Goal: Navigation & Orientation: Find specific page/section

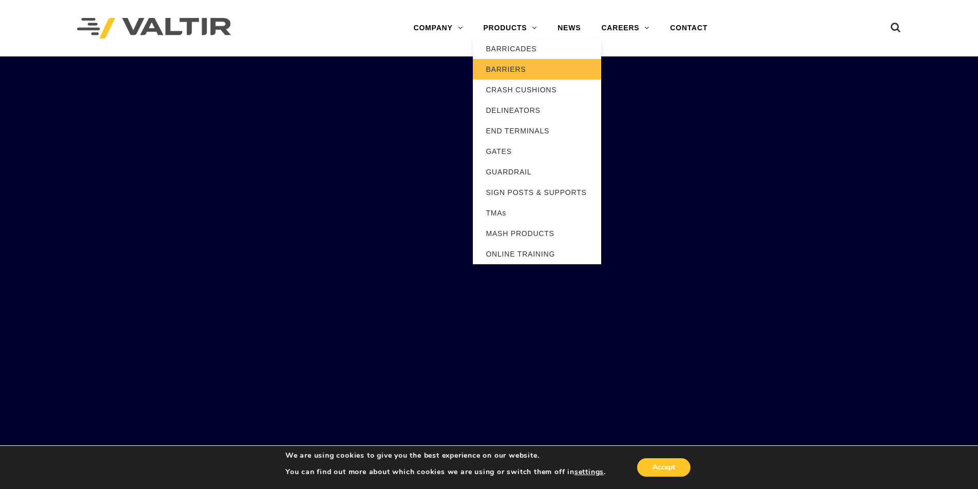
click at [515, 59] on link "BARRIERS" at bounding box center [537, 69] width 128 height 21
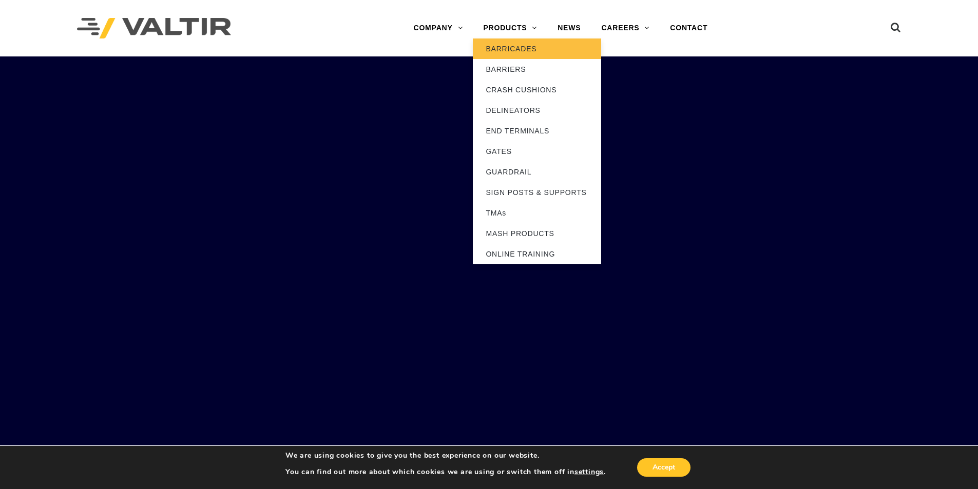
click at [516, 49] on link "BARRICADES" at bounding box center [537, 48] width 128 height 21
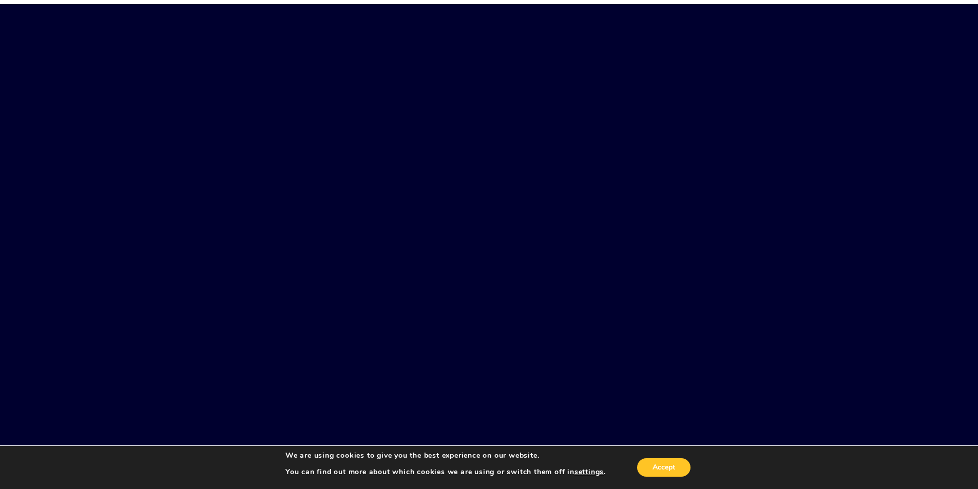
scroll to position [257, 0]
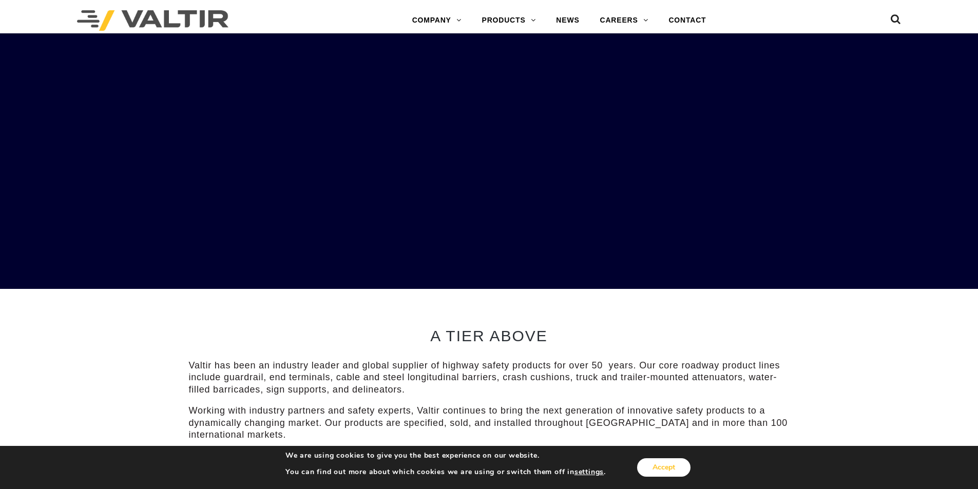
click at [674, 470] on button "Accept" at bounding box center [663, 467] width 53 height 18
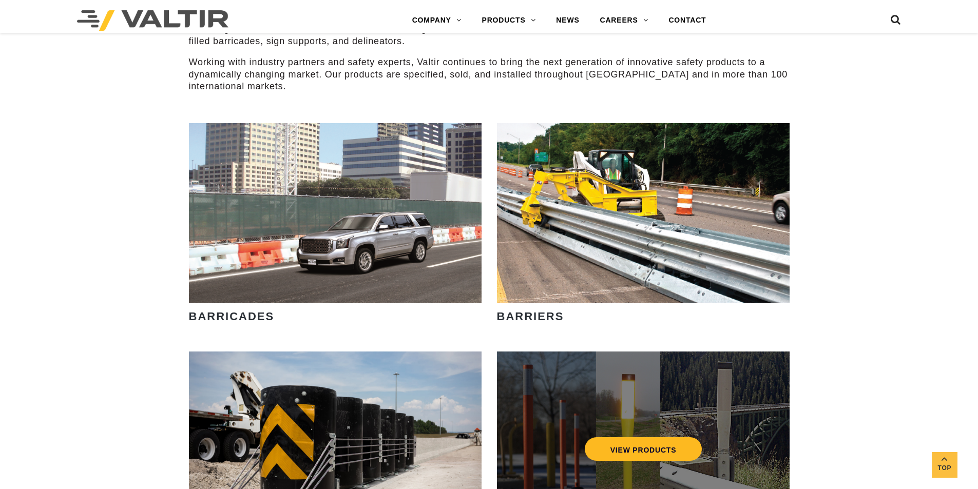
scroll to position [462, 0]
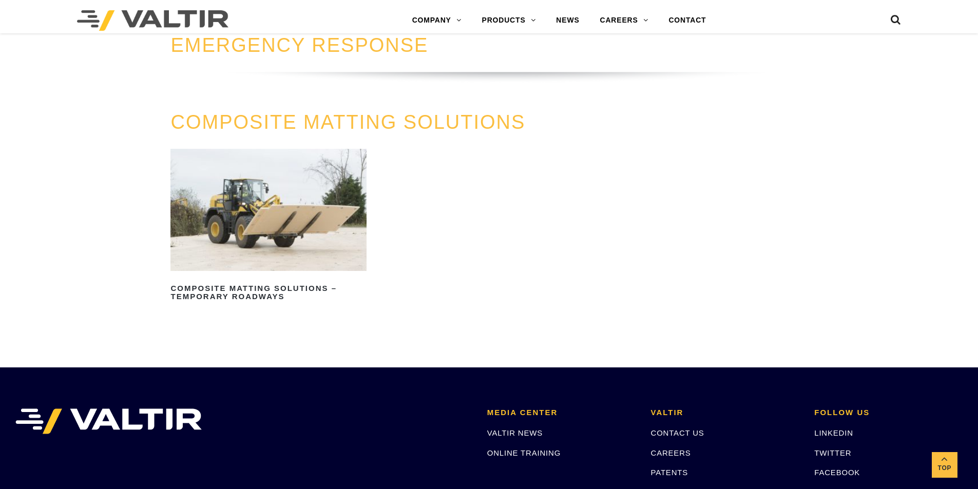
scroll to position [1232, 0]
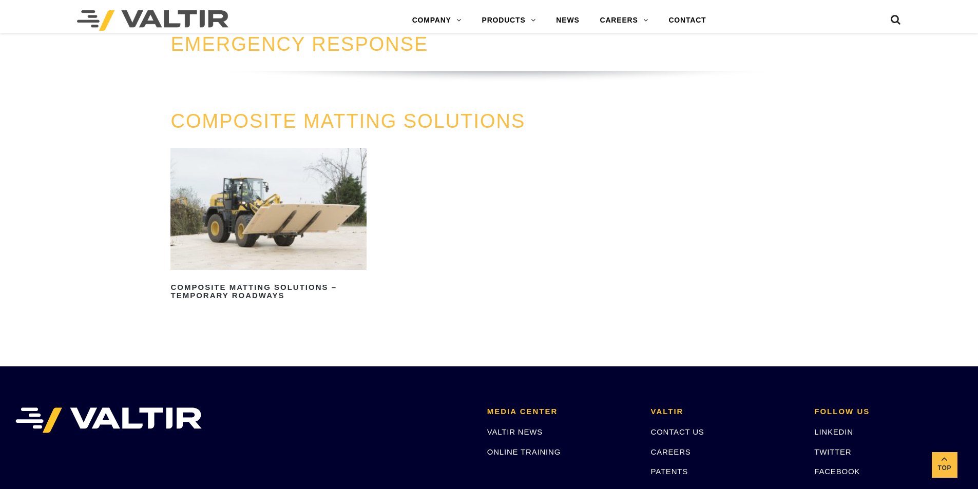
click at [159, 22] on img at bounding box center [152, 20] width 151 height 21
